Goal: Task Accomplishment & Management: Manage account settings

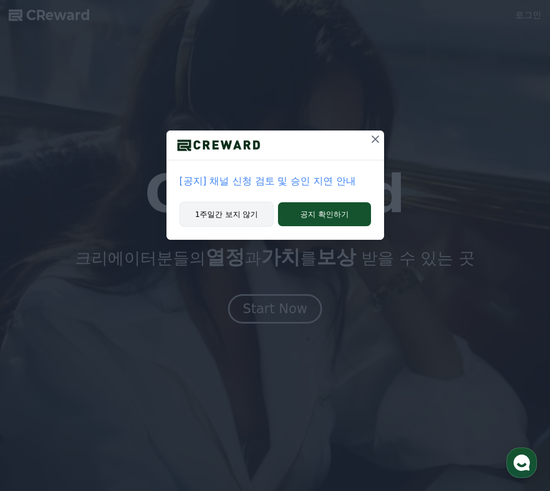
click at [216, 215] on button "1주일간 보지 않기" at bounding box center [226, 214] width 95 height 25
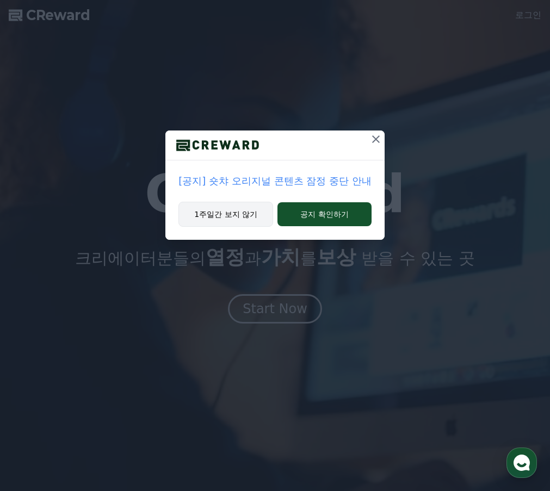
click at [227, 211] on button "1주일간 보지 않기" at bounding box center [225, 214] width 95 height 25
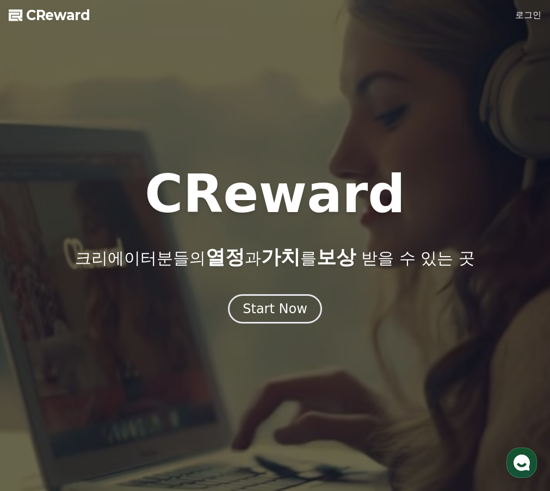
click at [528, 15] on link "로그인" at bounding box center [528, 15] width 26 height 13
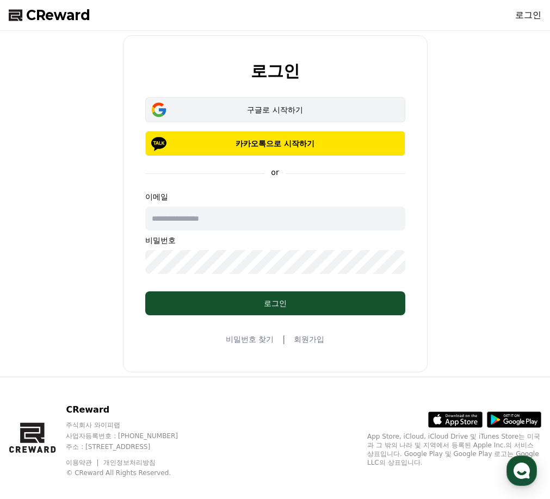
click at [261, 102] on button "구글로 시작하기" at bounding box center [275, 109] width 260 height 25
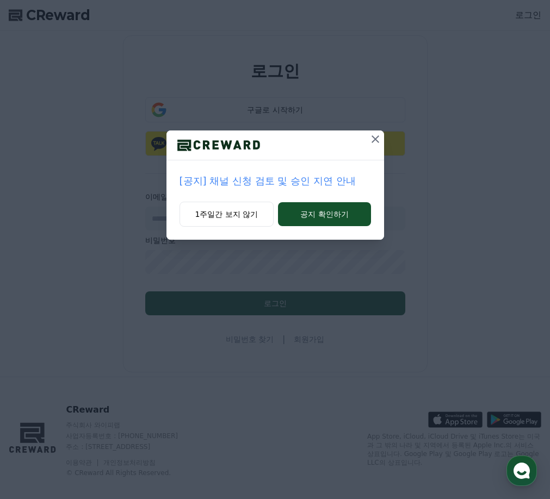
click at [262, 201] on div "[공지] 채널 신청 검토 및 승인 지연 안내 1주일간 보지 않기 공지 확인하기" at bounding box center [274, 184] width 217 height 109
click at [235, 215] on button "1주일간 보지 않기" at bounding box center [226, 214] width 95 height 25
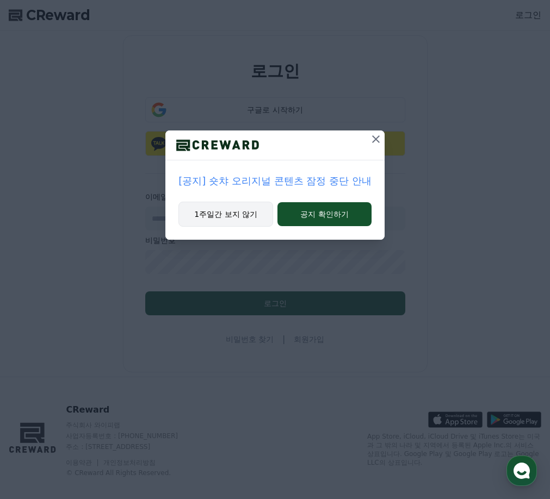
click at [235, 215] on button "1주일간 보지 않기" at bounding box center [225, 214] width 95 height 25
click at [235, 215] on input "text" at bounding box center [275, 219] width 260 height 24
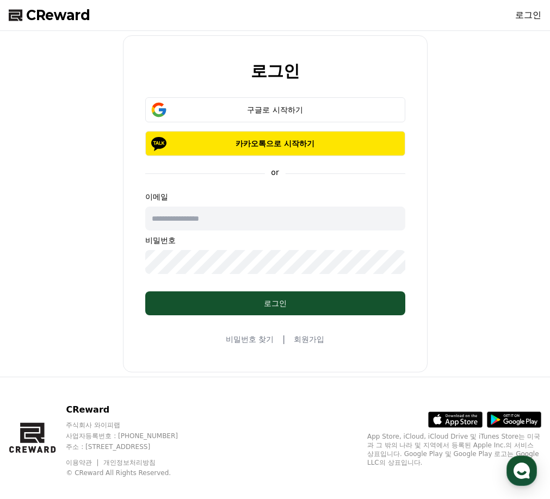
click at [235, 215] on input "text" at bounding box center [275, 219] width 260 height 24
type input "*"
click at [265, 201] on div "이메일 비밀번호" at bounding box center [275, 232] width 260 height 83
click at [271, 215] on input "text" at bounding box center [275, 219] width 260 height 24
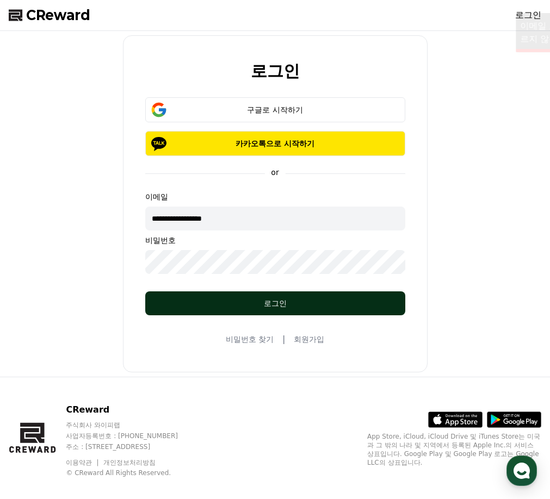
click at [230, 305] on div "로그인" at bounding box center [275, 303] width 216 height 11
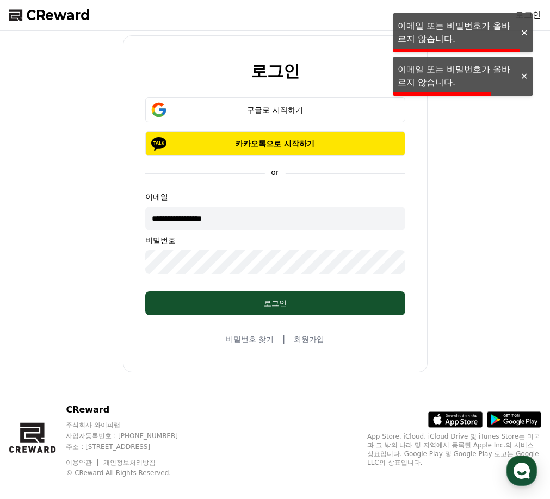
click at [521, 76] on div at bounding box center [523, 76] width 17 height 10
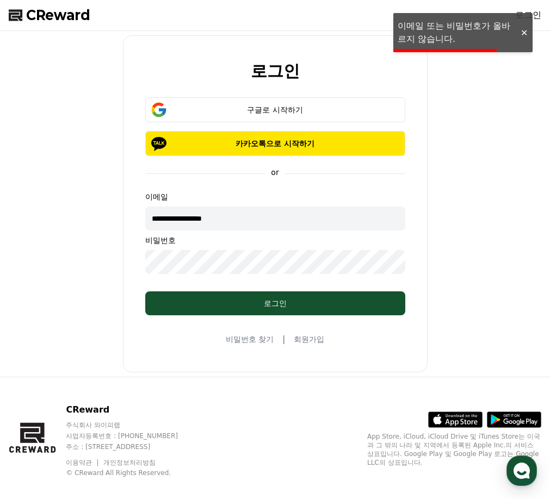
drag, startPoint x: 186, startPoint y: 220, endPoint x: 94, endPoint y: 219, distance: 91.9
click at [95, 219] on div "**********" at bounding box center [274, 203] width 541 height 337
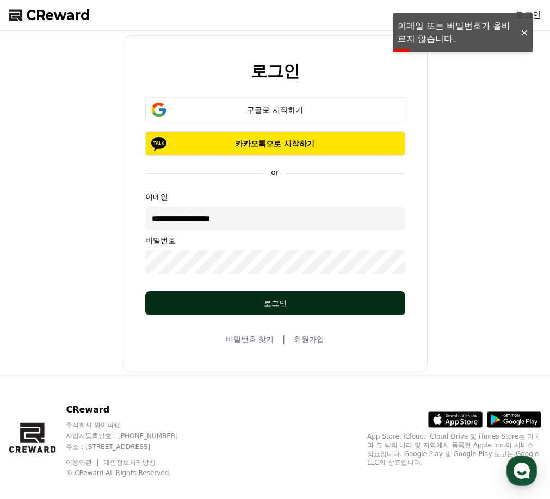
type input "**********"
click at [208, 305] on div "로그인" at bounding box center [275, 303] width 216 height 11
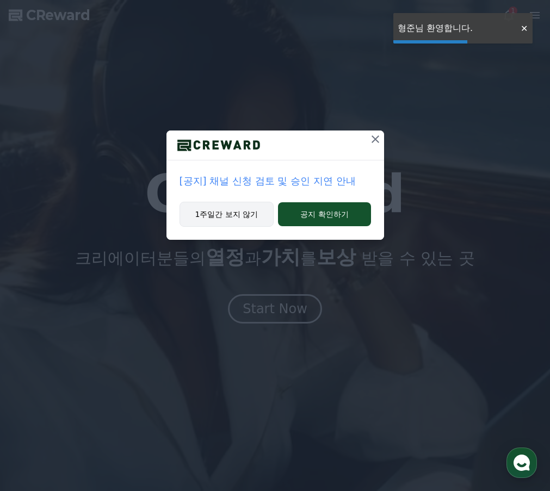
click at [228, 219] on button "1주일간 보지 않기" at bounding box center [226, 214] width 95 height 25
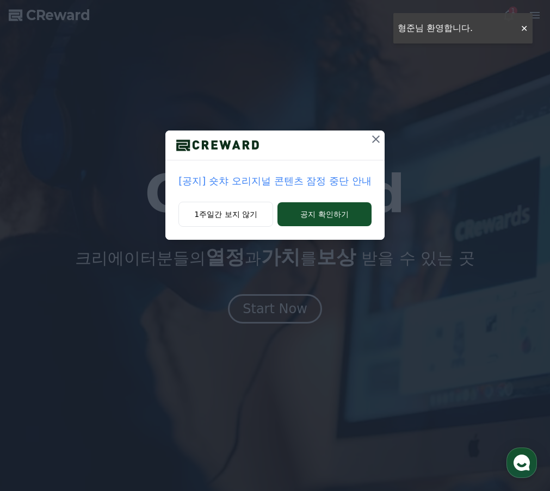
click at [521, 30] on div "[공지] 숏챠 오리지널 콘텐츠 잠정 중단 안내 1주일간 보지 않기 공지 확인하기" at bounding box center [275, 128] width 550 height 257
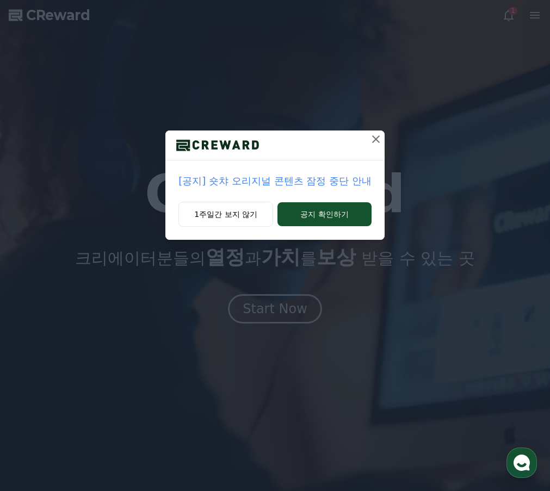
click at [484, 32] on div "[공지] 숏챠 오리지널 콘텐츠 잠정 중단 안내 1주일간 보지 않기 공지 확인하기" at bounding box center [275, 128] width 550 height 257
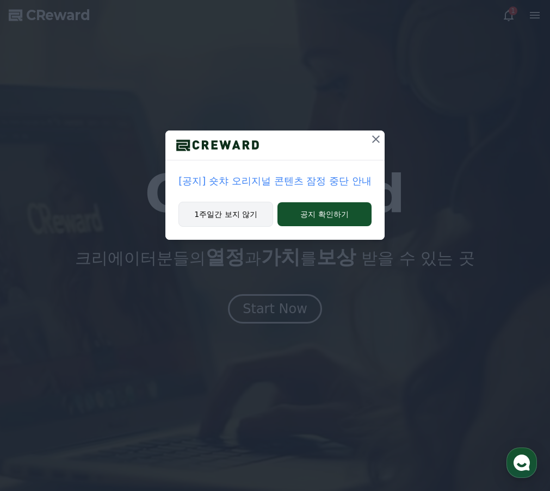
click at [232, 213] on button "1주일간 보지 않기" at bounding box center [225, 214] width 95 height 25
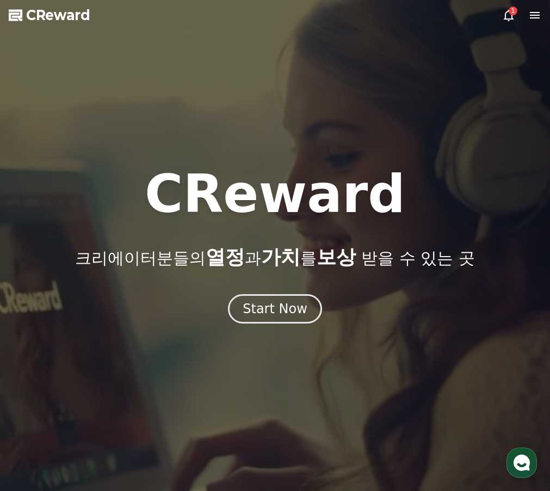
click at [537, 15] on icon at bounding box center [534, 15] width 10 height 7
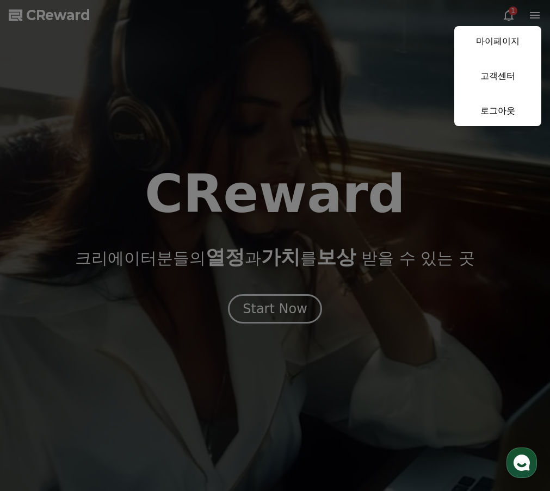
click at [509, 44] on link "마이페이지" at bounding box center [497, 41] width 87 height 30
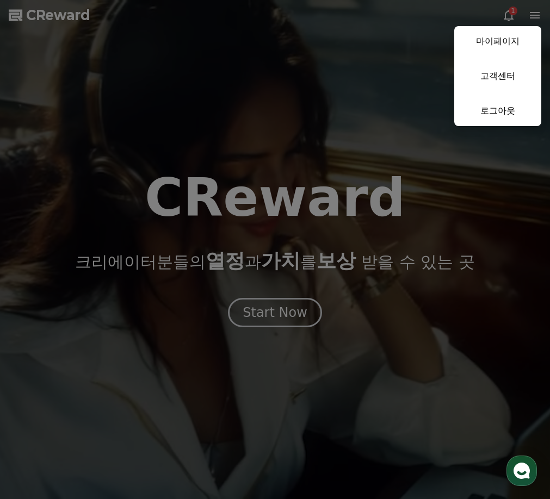
select select "**********"
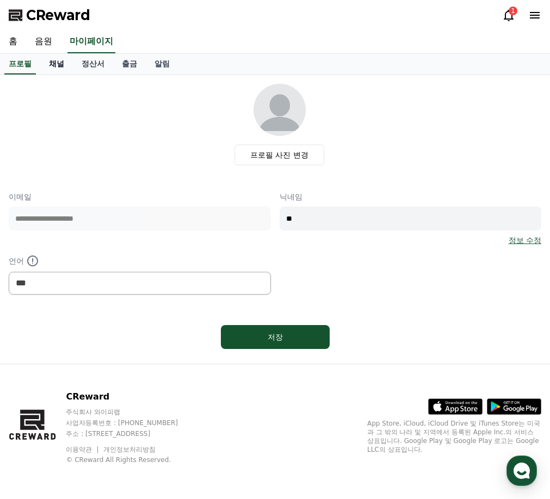
click at [61, 63] on link "채널" at bounding box center [56, 64] width 33 height 21
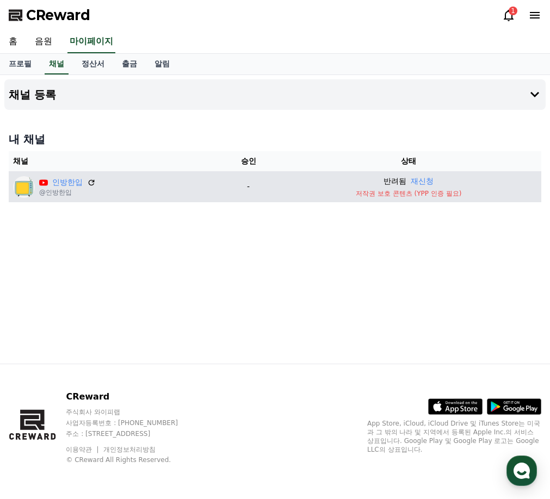
click at [435, 195] on p "저작권 보호 콘텐츠 (YPP 인증 필요)" at bounding box center [408, 193] width 257 height 9
drag, startPoint x: 357, startPoint y: 191, endPoint x: 466, endPoint y: 192, distance: 109.8
click at [466, 192] on p "저작권 보호 콘텐츠 (YPP 인증 필요)" at bounding box center [408, 193] width 257 height 9
copy p "저작권 보호 콘텐츠 (YPP 인증 필요)"
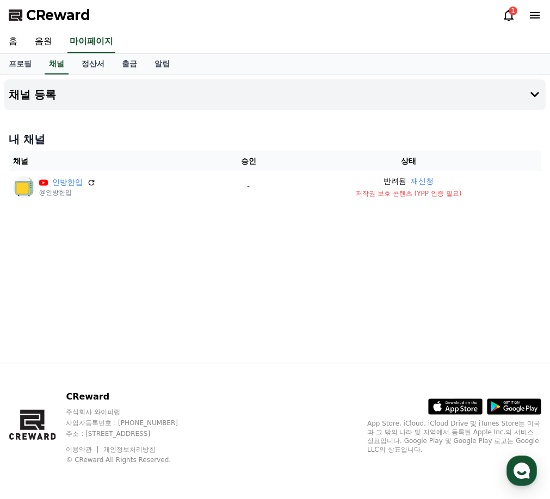
click at [442, 253] on div "채널 등록 내 채널 채널 승인 상태 인방한입 @인방한입 - 반려됨 재신청 저작권 보호 콘텐츠 (YPP 인증 필요)" at bounding box center [275, 219] width 550 height 289
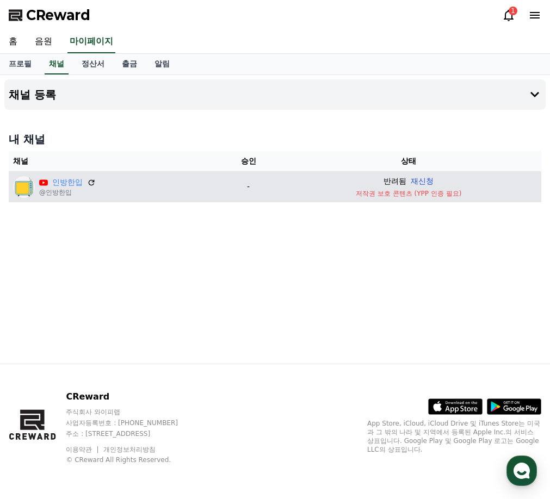
click at [433, 181] on button "재신청" at bounding box center [421, 181] width 23 height 11
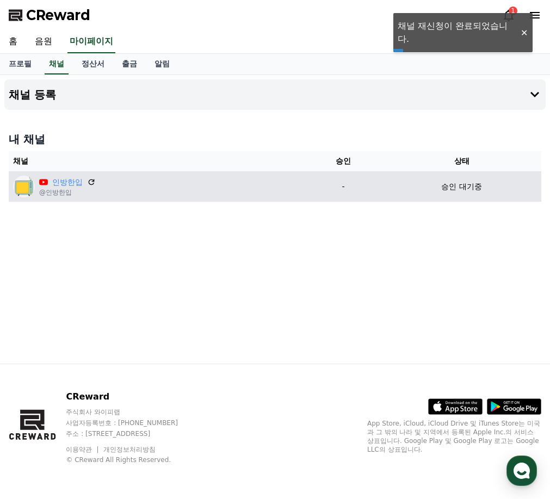
click at [521, 36] on div at bounding box center [523, 33] width 17 height 10
click at [509, 19] on icon at bounding box center [508, 15] width 10 height 11
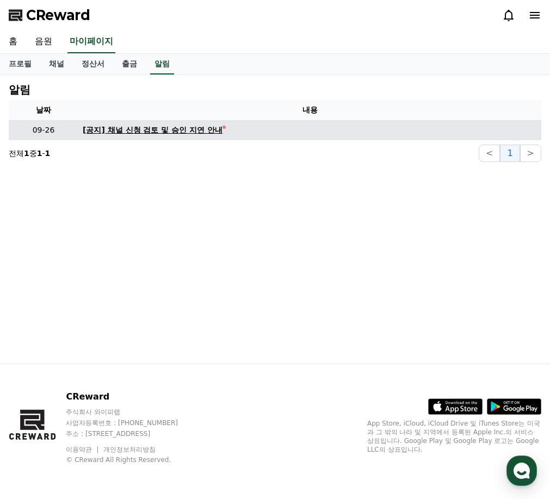
click at [183, 130] on div "[공지] 채널 신청 검토 및 승인 지연 안내" at bounding box center [153, 129] width 140 height 11
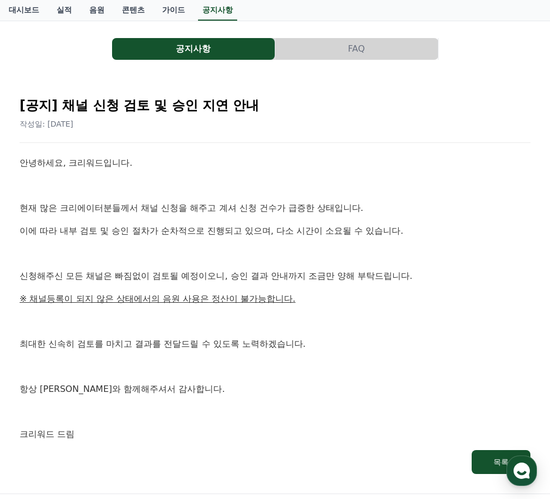
scroll to position [109, 0]
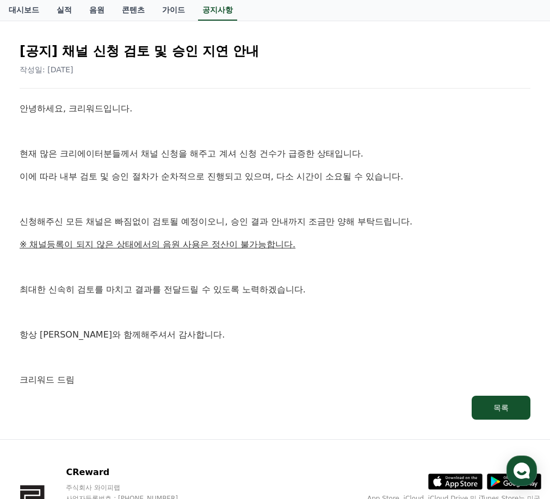
click at [161, 277] on div "안녕하세요, 크리워드입니다. 현재 많은 크리에이터분들께서 채널 신청을 해주고 계셔 신청 건수가 급증한 상태입니다. 이에 따라 내부 검토 및 승…" at bounding box center [275, 244] width 510 height 285
click at [176, 205] on p at bounding box center [275, 199] width 510 height 14
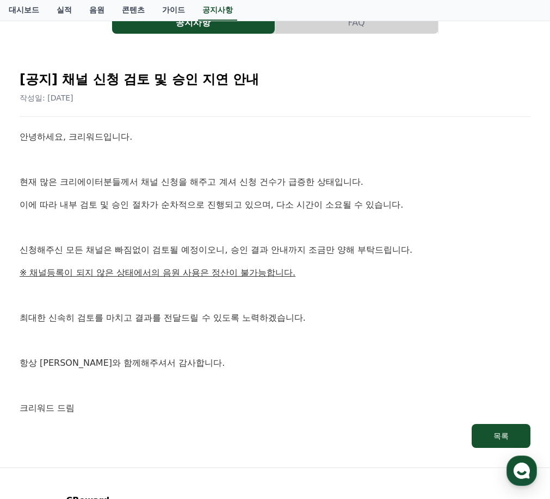
scroll to position [0, 0]
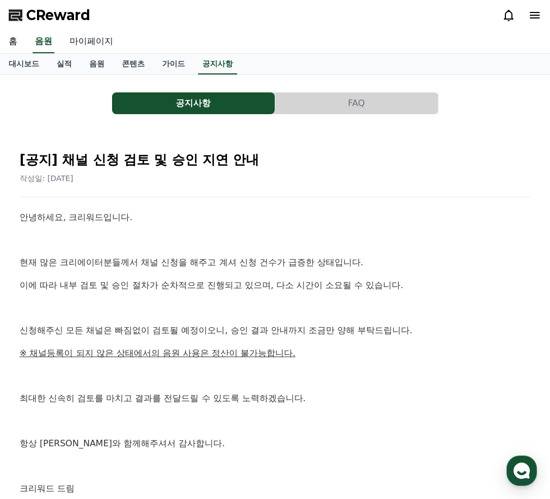
click at [93, 44] on link "마이페이지" at bounding box center [91, 41] width 61 height 23
select select "**********"
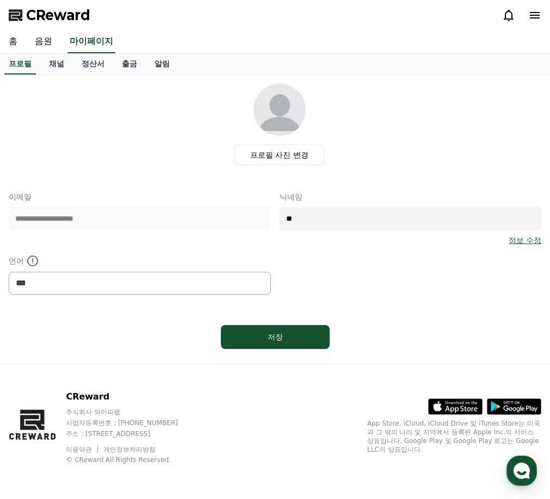
click at [22, 42] on link "홈" at bounding box center [13, 41] width 26 height 23
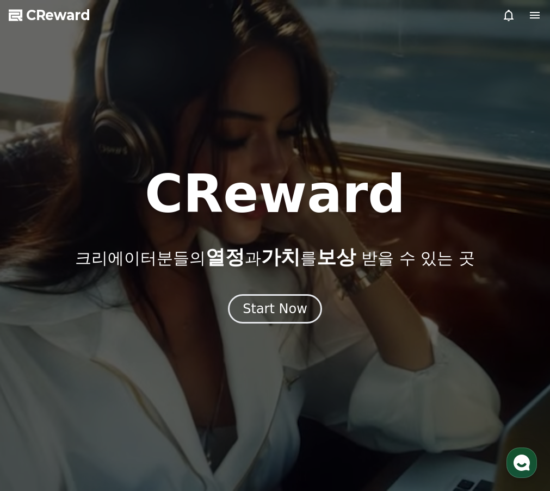
click at [525, 11] on div at bounding box center [521, 15] width 39 height 13
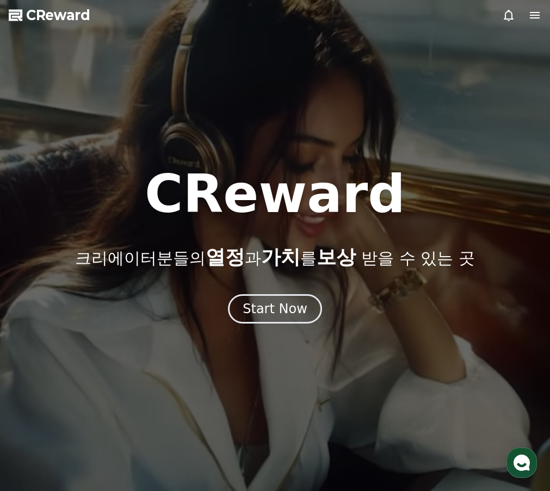
click at [531, 13] on icon at bounding box center [534, 15] width 10 height 7
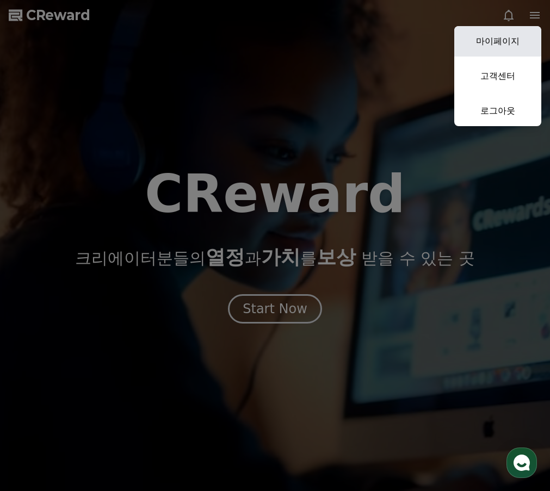
click at [497, 43] on link "마이페이지" at bounding box center [497, 41] width 87 height 30
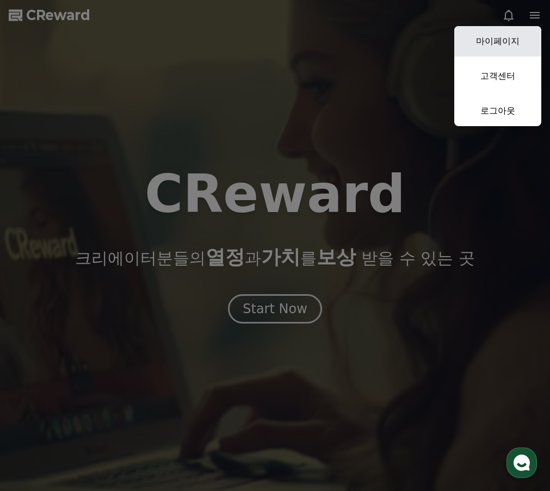
select select "**********"
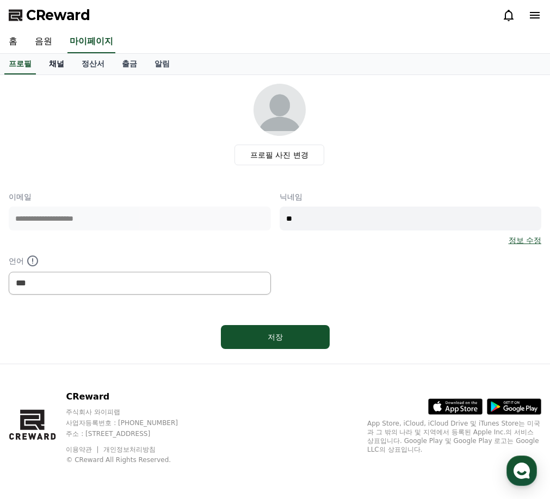
click at [59, 63] on link "채널" at bounding box center [56, 64] width 33 height 21
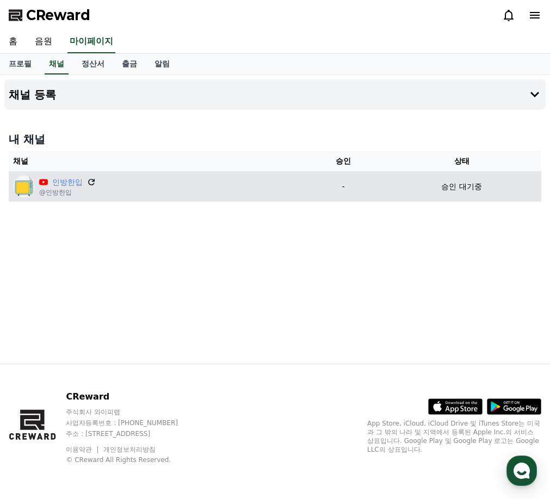
click at [93, 178] on icon at bounding box center [91, 182] width 10 height 10
drag, startPoint x: 476, startPoint y: 186, endPoint x: 406, endPoint y: 186, distance: 70.7
click at [407, 186] on div "승인 대기중" at bounding box center [461, 186] width 151 height 11
click at [419, 186] on div "승인 대기중" at bounding box center [461, 186] width 151 height 11
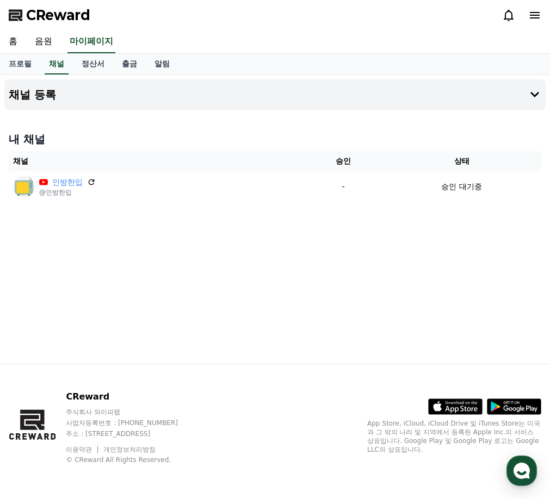
click at [146, 246] on div "채널 등록 내 채널 채널 승인 상태 인방한입 @인방한입 - 승인 대기중" at bounding box center [275, 219] width 550 height 289
